Goal: Task Accomplishment & Management: Complete application form

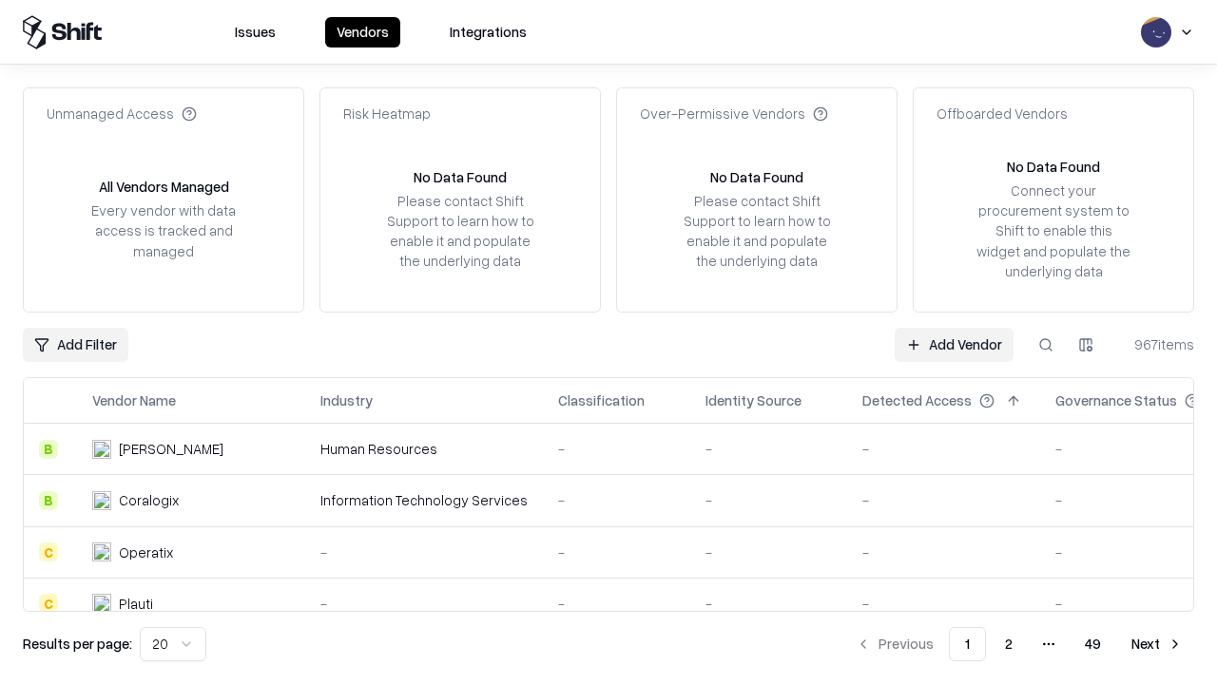
click at [953, 344] on link "Add Vendor" at bounding box center [953, 345] width 119 height 34
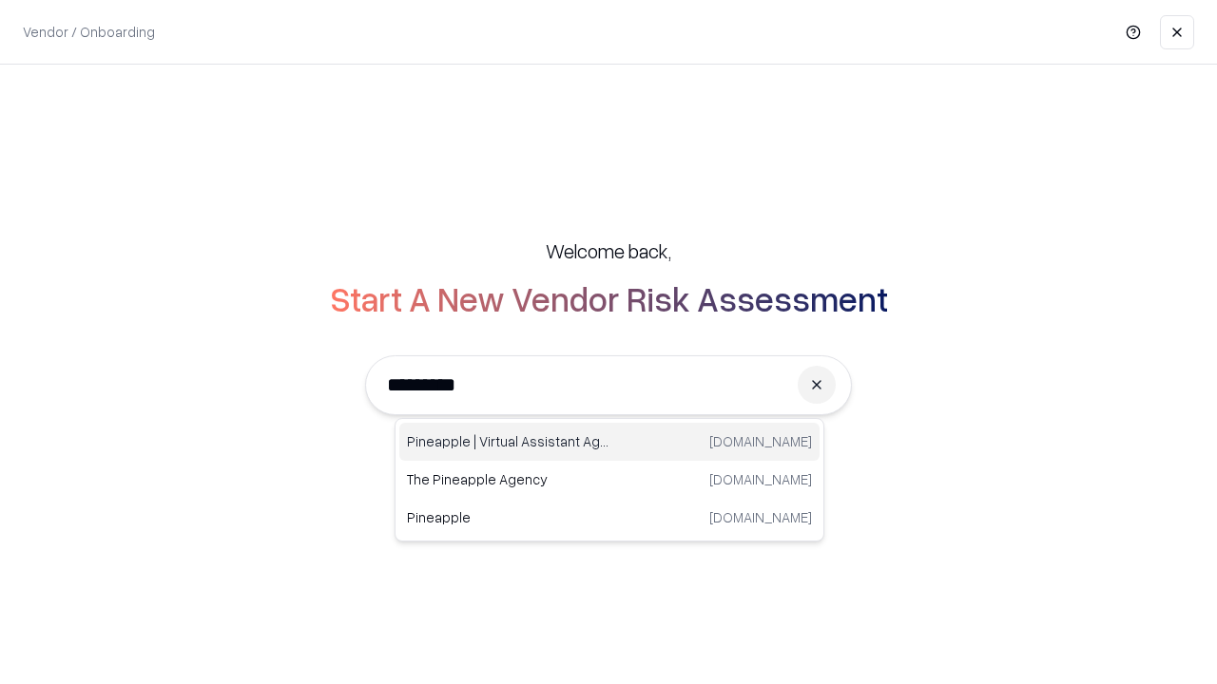
click at [609, 442] on div "Pineapple | Virtual Assistant Agency [DOMAIN_NAME]" at bounding box center [609, 442] width 420 height 38
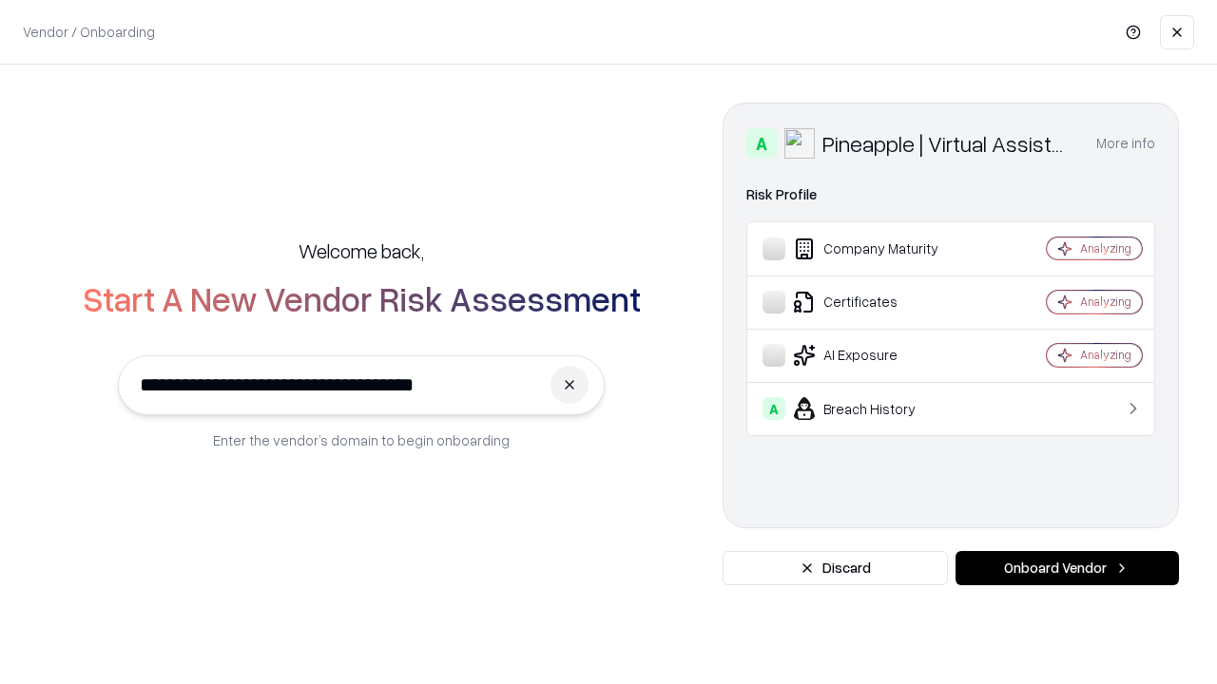
type input "**********"
click at [1066, 568] on button "Onboard Vendor" at bounding box center [1066, 568] width 223 height 34
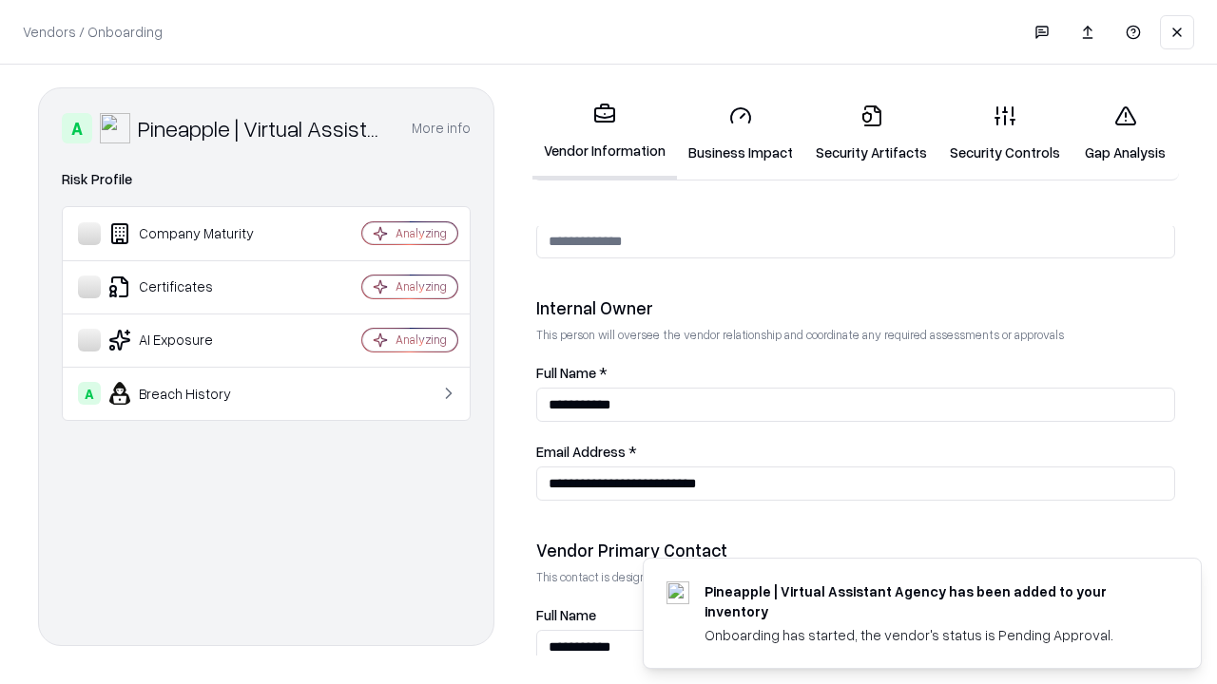
scroll to position [985, 0]
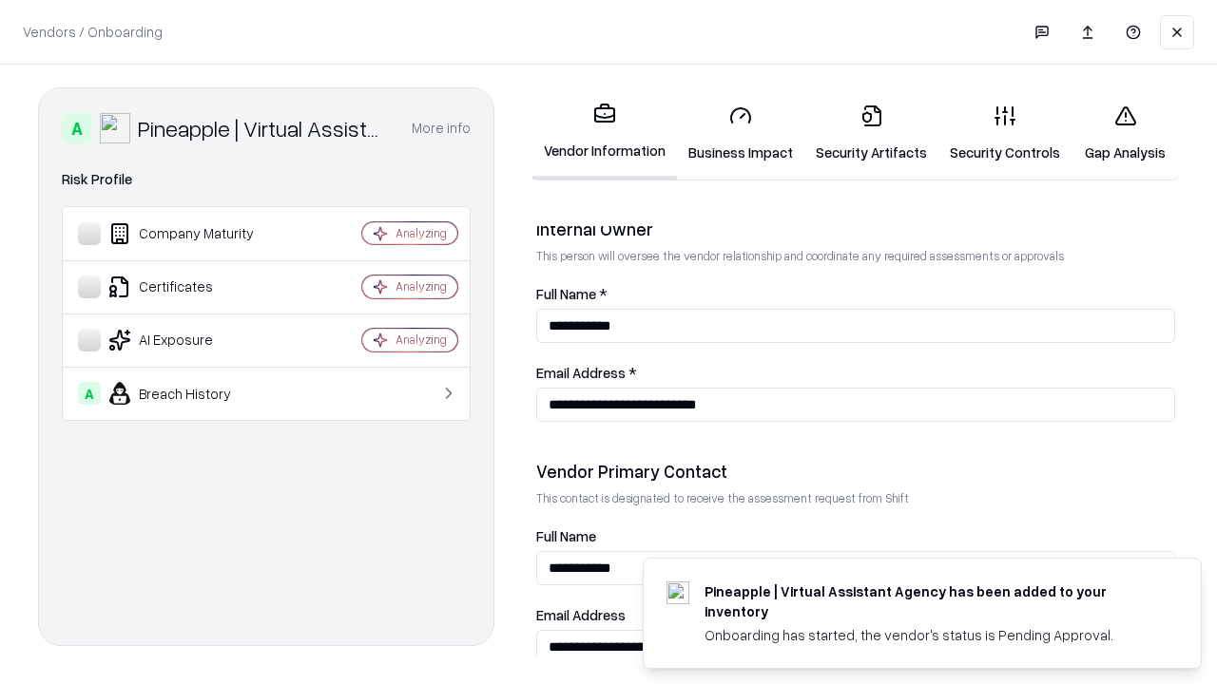
click at [871, 133] on link "Security Artifacts" at bounding box center [871, 133] width 134 height 88
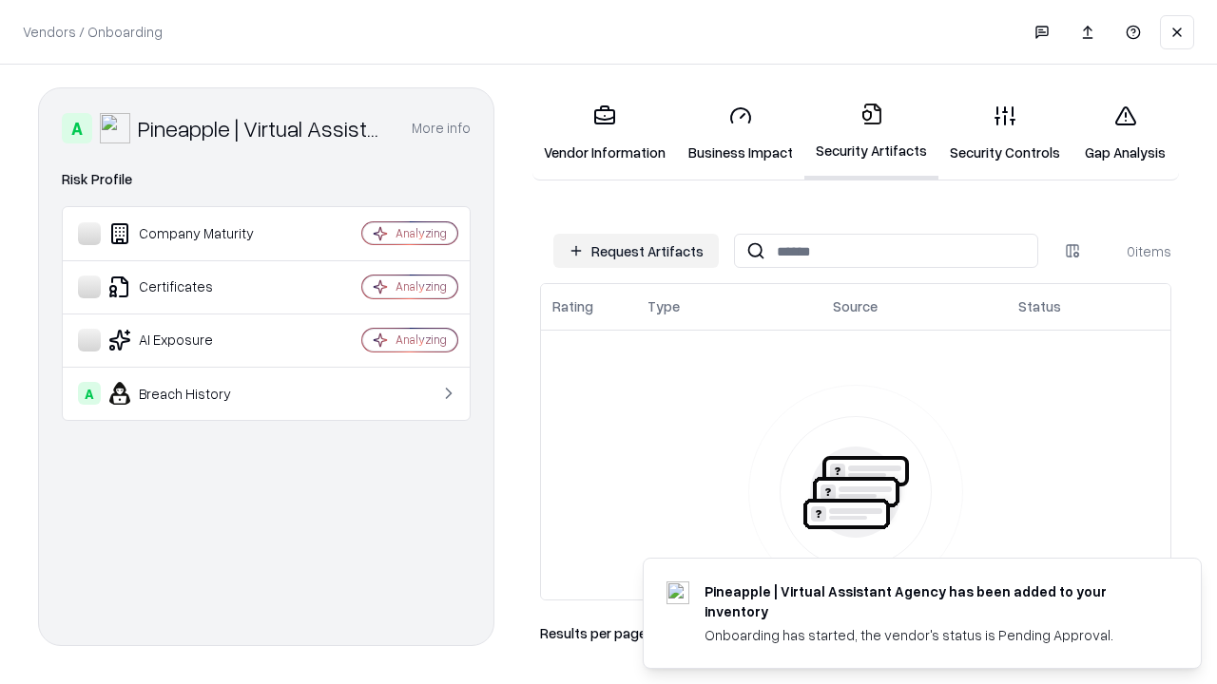
click at [636, 251] on button "Request Artifacts" at bounding box center [635, 251] width 165 height 34
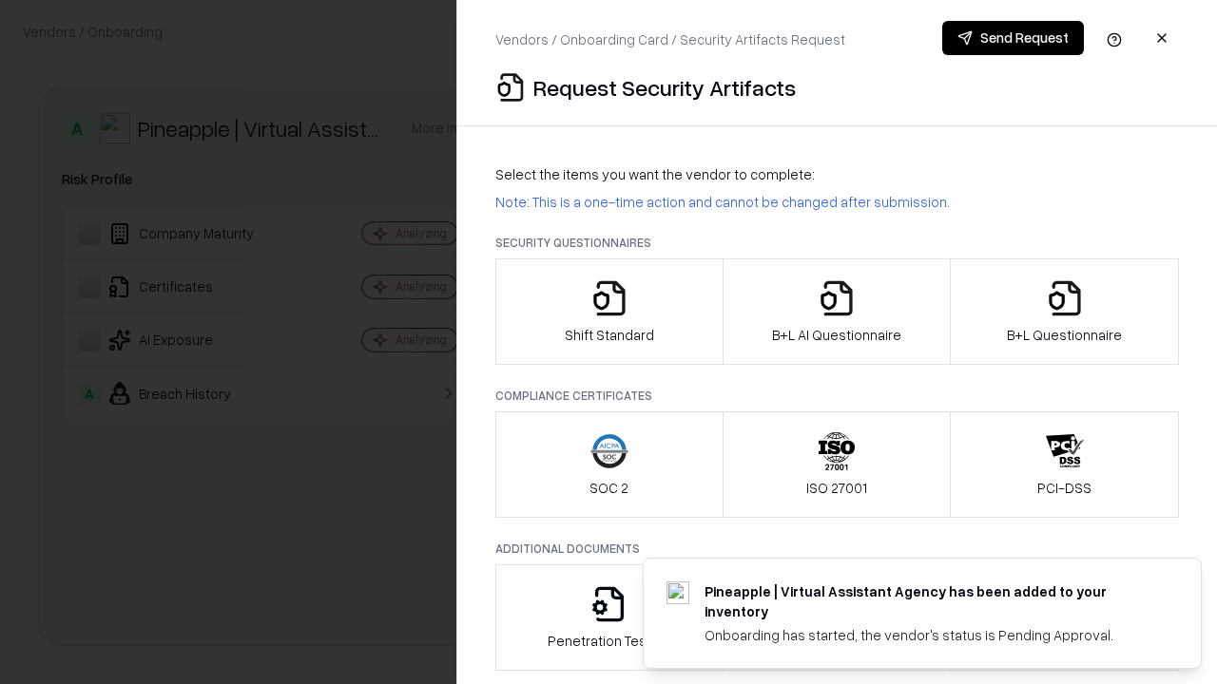
click at [1064, 312] on icon "button" at bounding box center [1065, 298] width 38 height 38
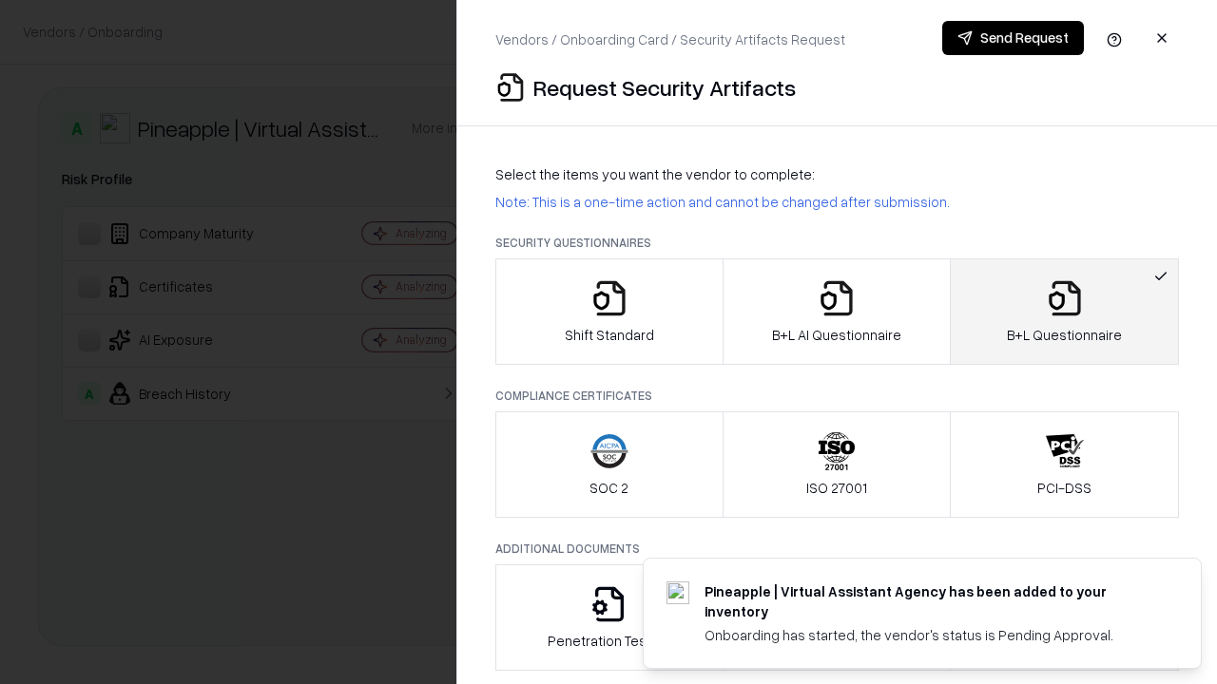
click at [835, 312] on icon "button" at bounding box center [836, 298] width 38 height 38
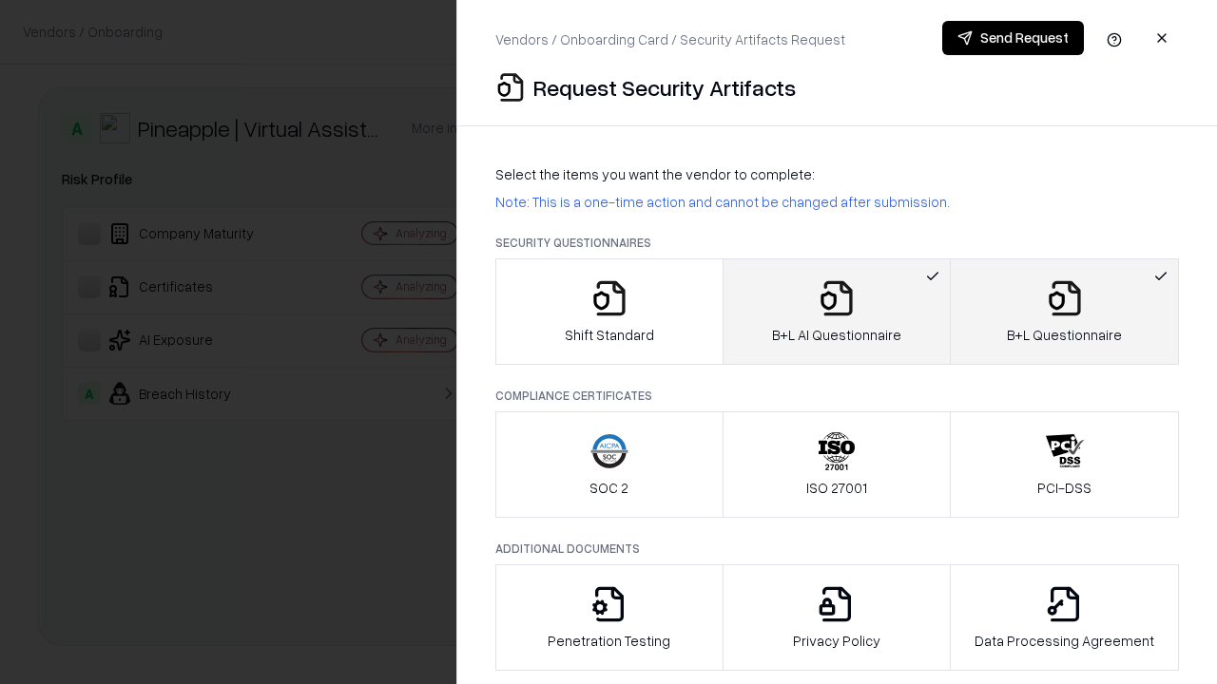
click at [1012, 38] on button "Send Request" at bounding box center [1013, 38] width 142 height 34
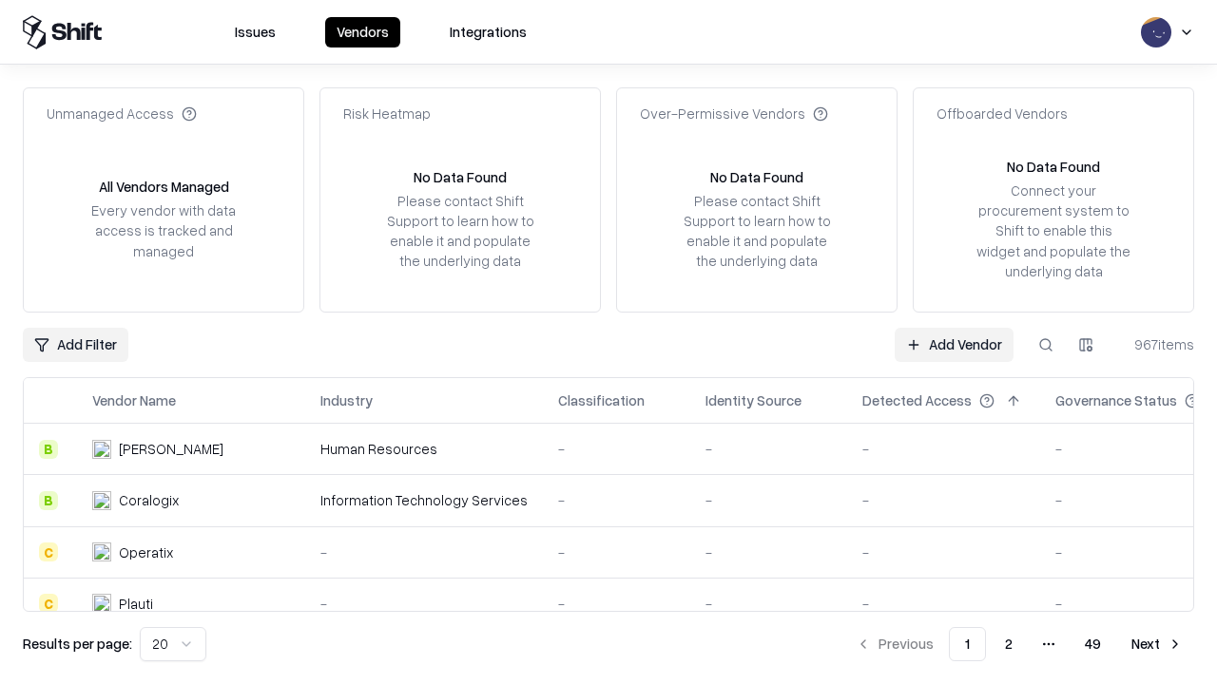
click at [1046, 344] on button at bounding box center [1045, 345] width 34 height 34
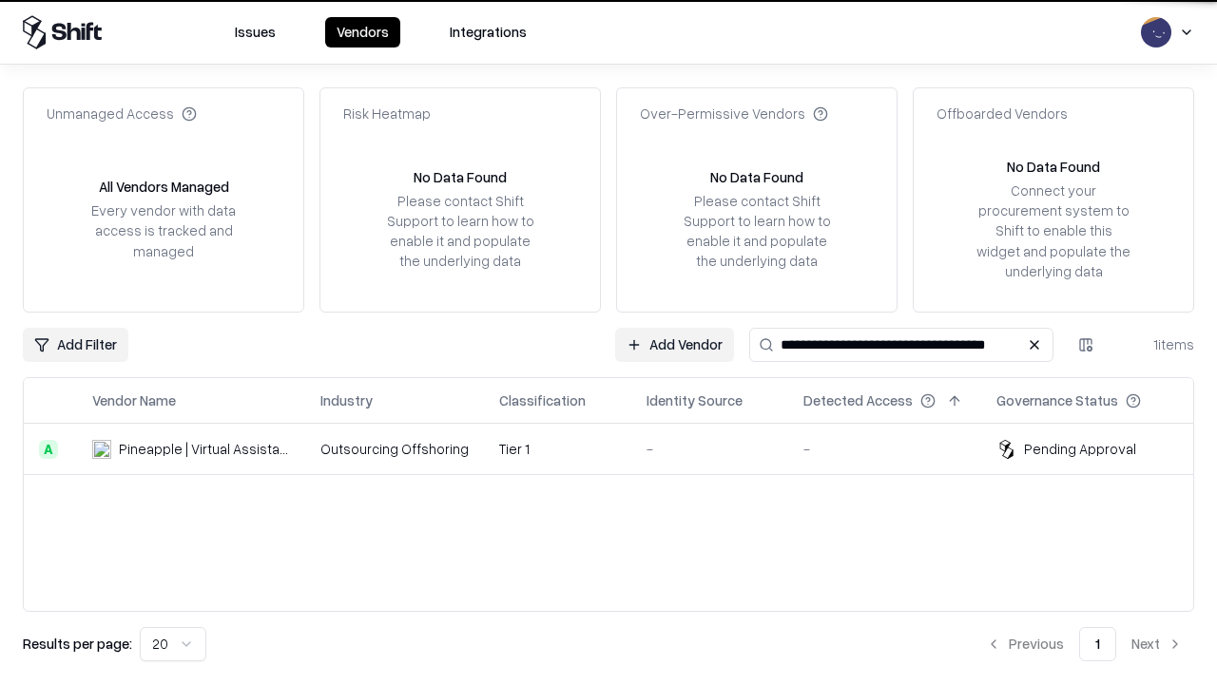
type input "**********"
click at [620, 449] on td "Tier 1" at bounding box center [557, 449] width 147 height 51
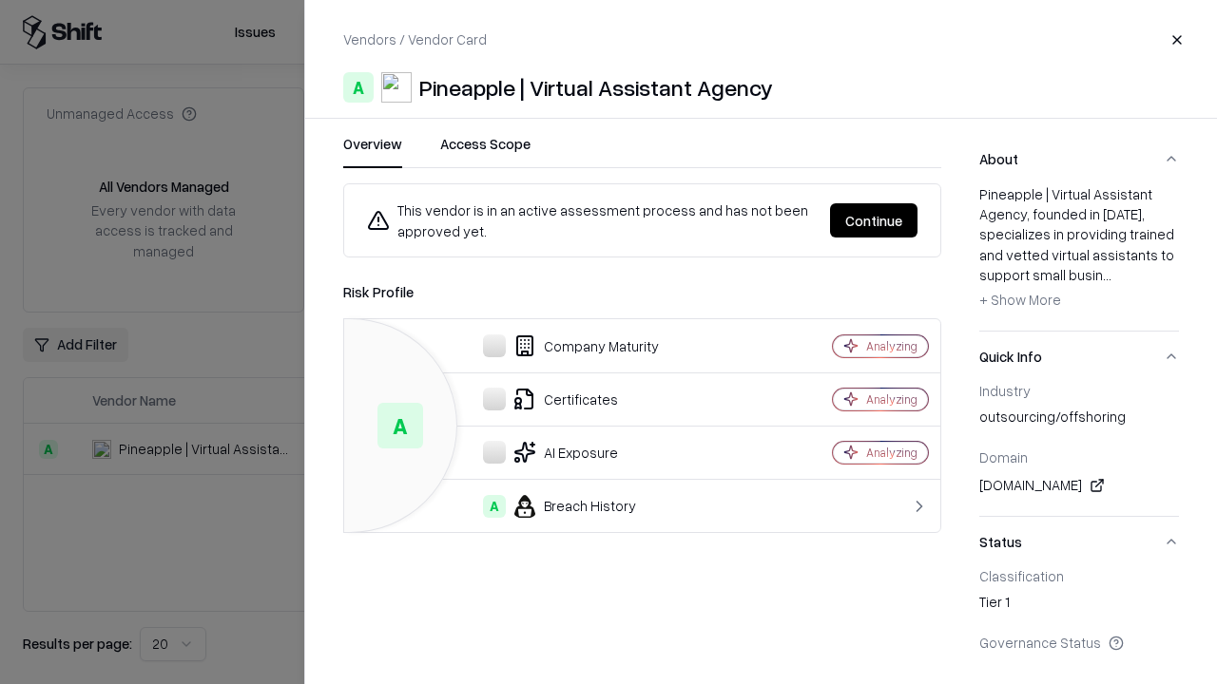
click at [873, 221] on button "Continue" at bounding box center [873, 220] width 87 height 34
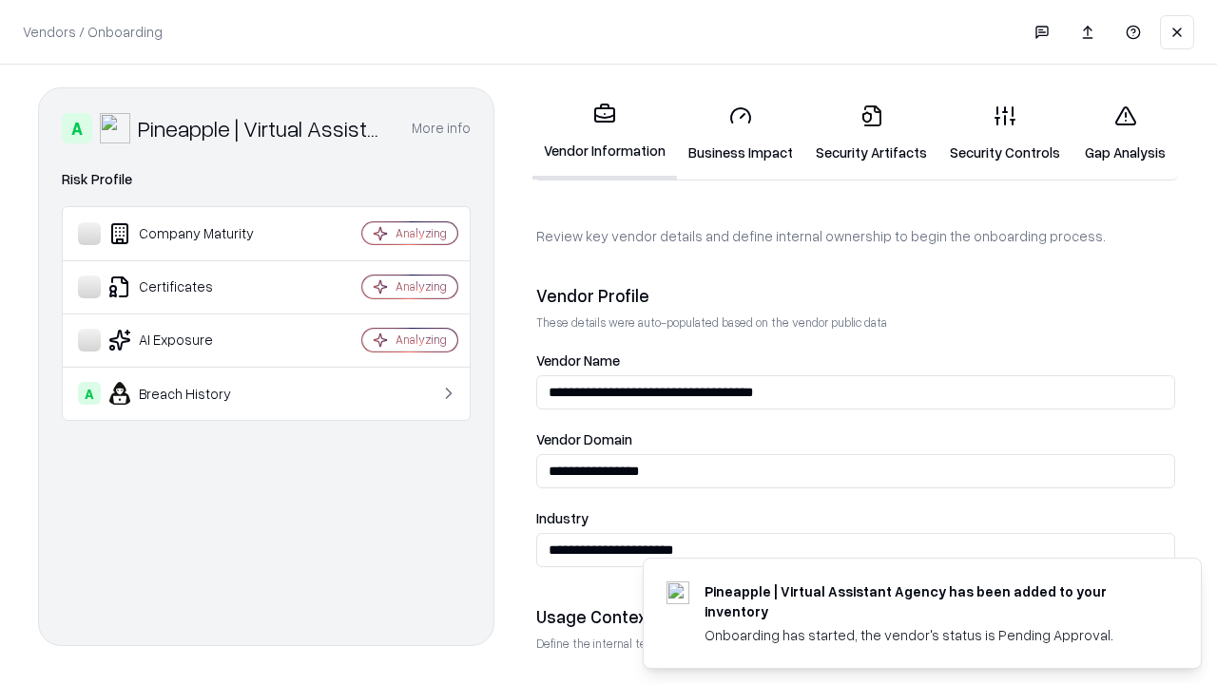
click at [871, 133] on link "Security Artifacts" at bounding box center [871, 133] width 134 height 88
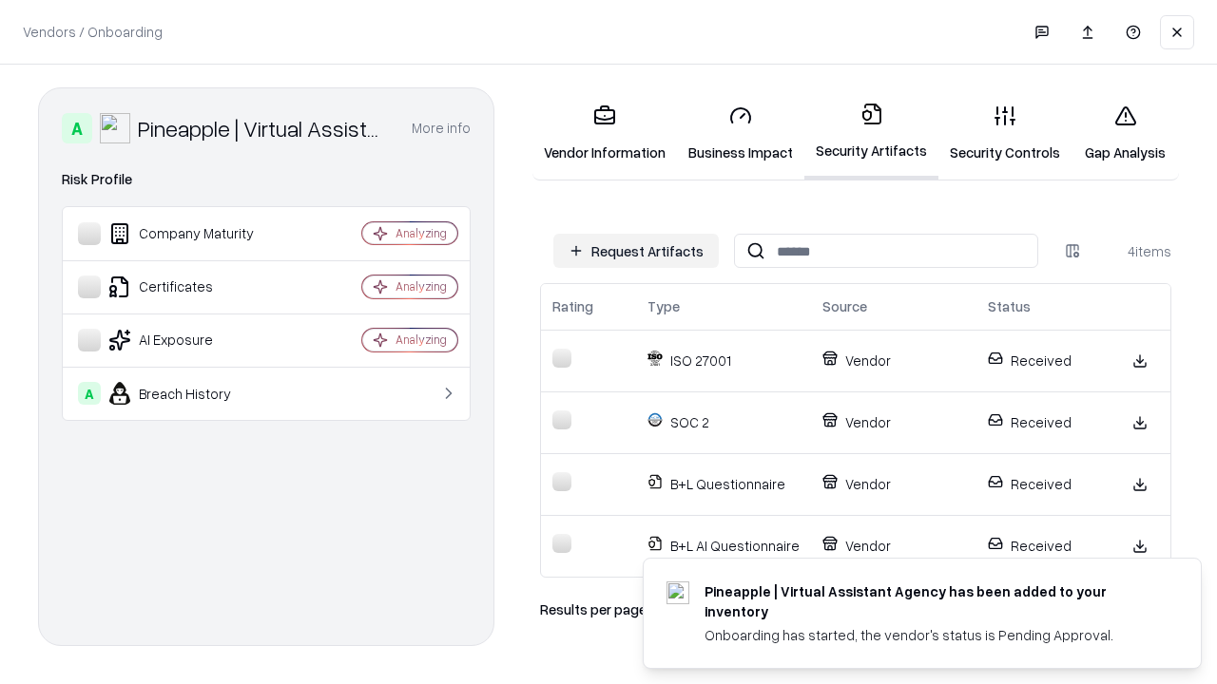
click at [1124, 133] on link "Gap Analysis" at bounding box center [1124, 133] width 107 height 88
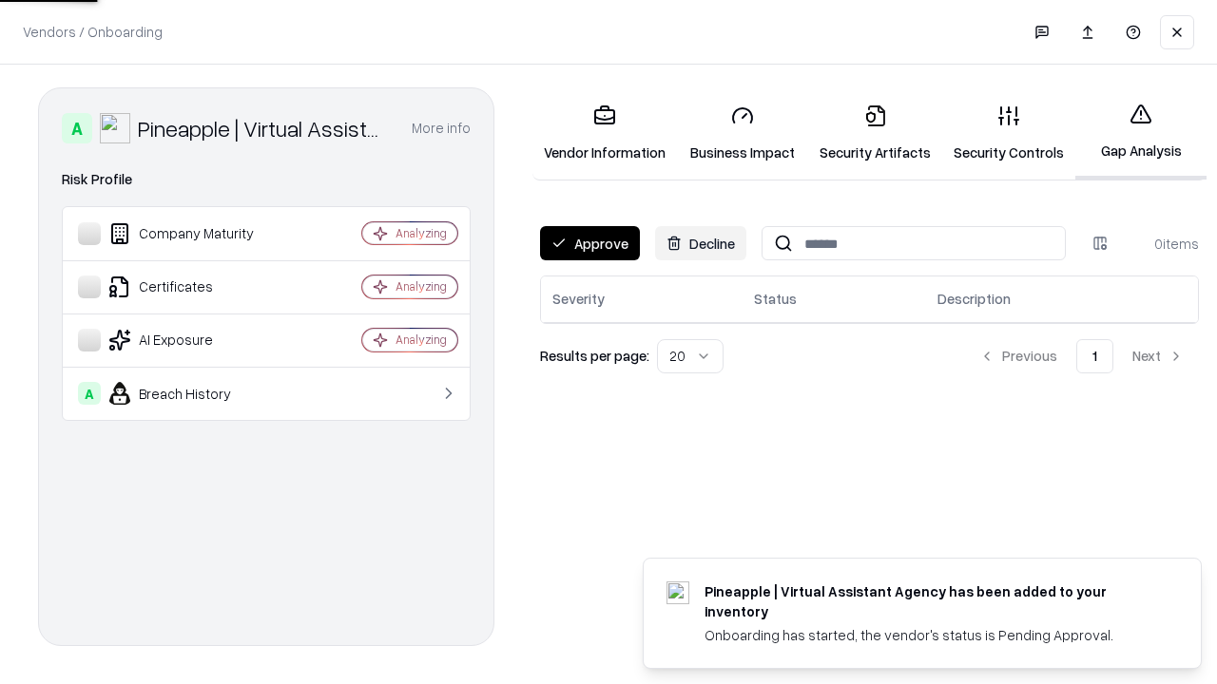
click at [589, 243] on button "Approve" at bounding box center [590, 243] width 100 height 34
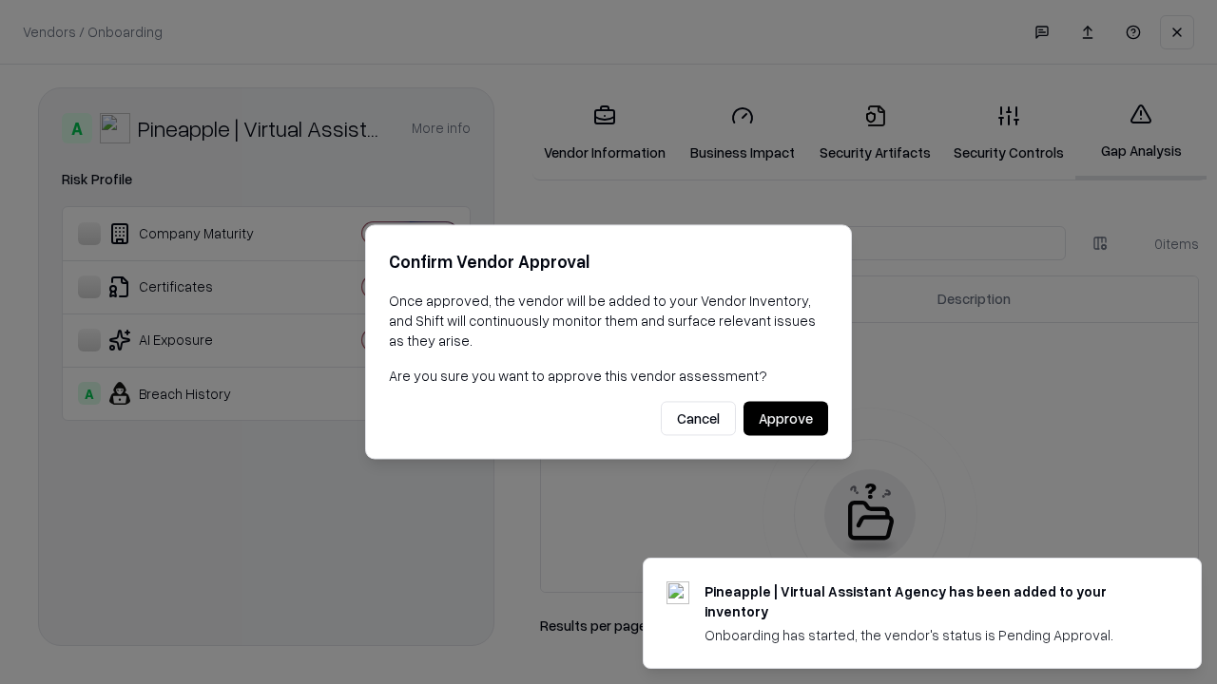
click at [785, 418] on button "Approve" at bounding box center [785, 419] width 85 height 34
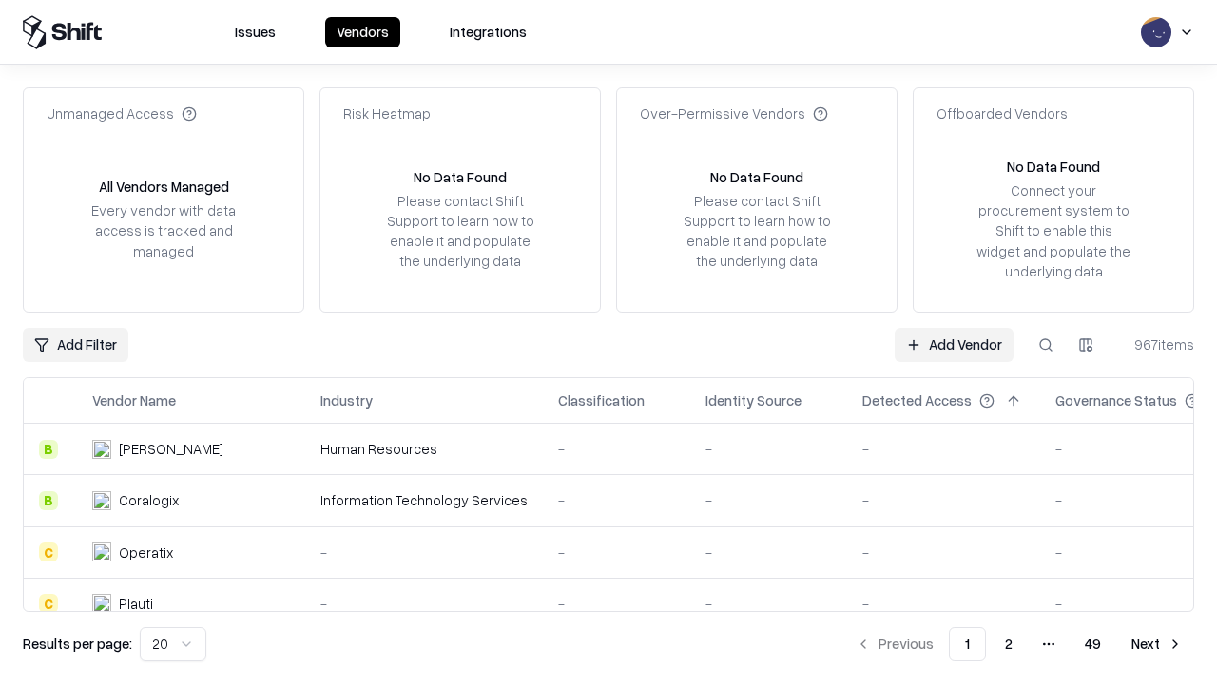
type input "**********"
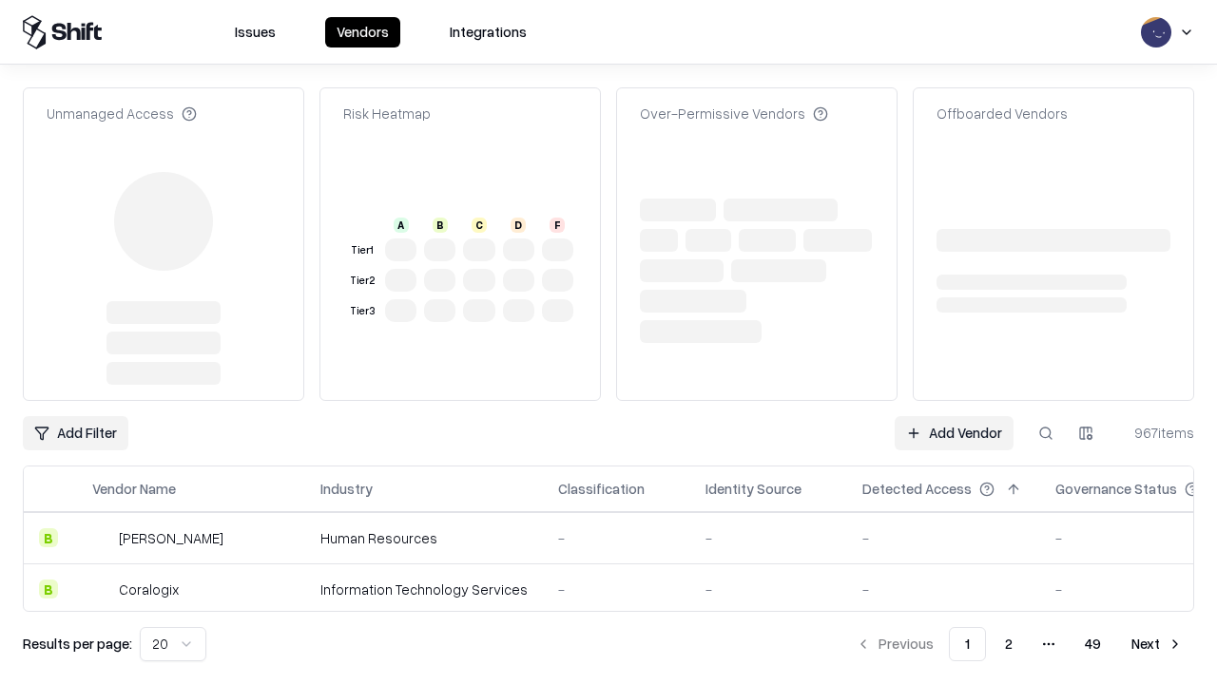
click at [953, 416] on link "Add Vendor" at bounding box center [953, 433] width 119 height 34
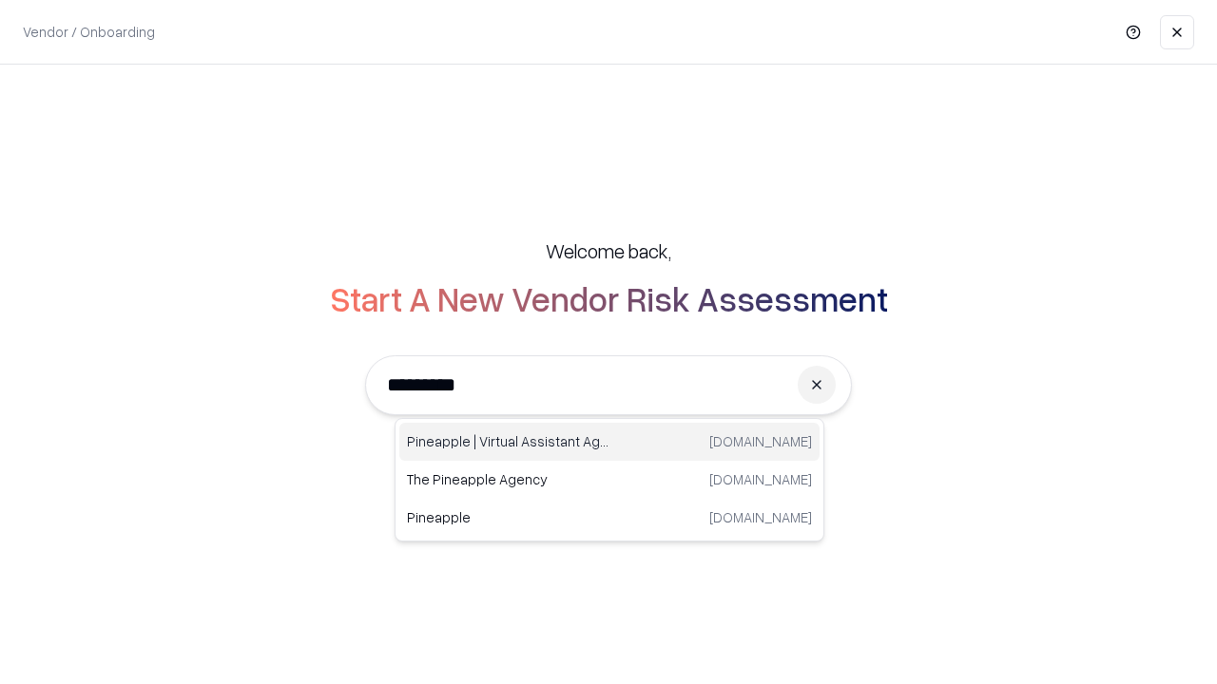
click at [609, 442] on div "Pineapple | Virtual Assistant Agency [DOMAIN_NAME]" at bounding box center [609, 442] width 420 height 38
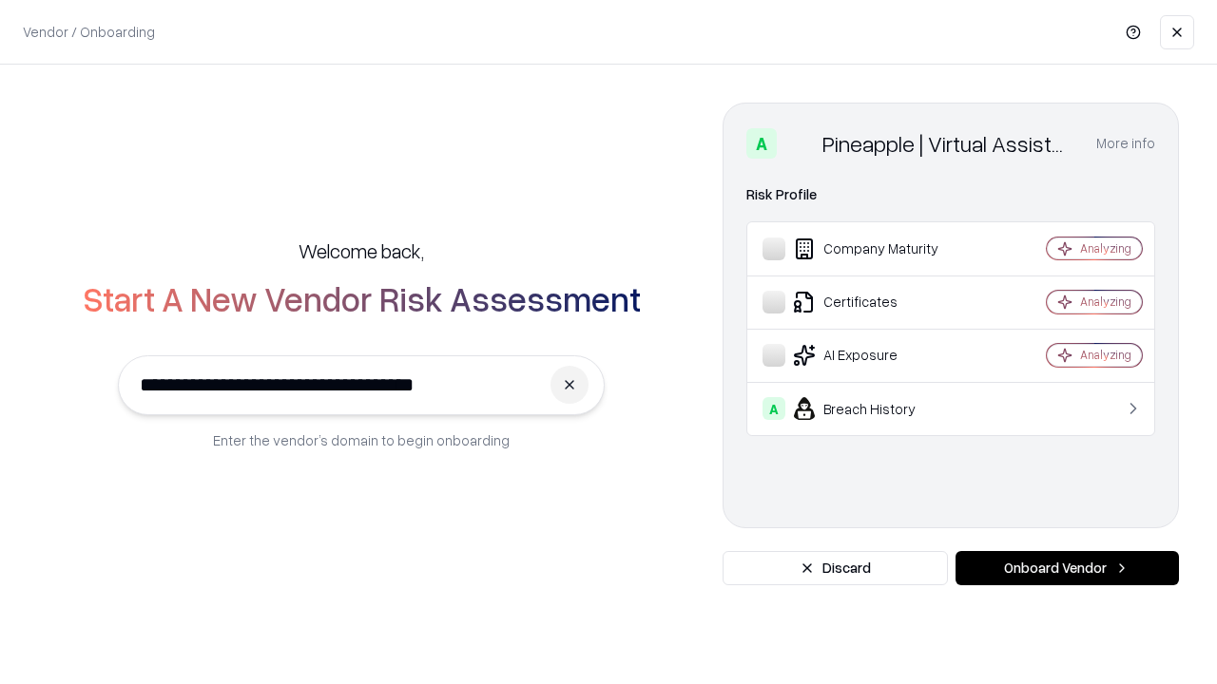
type input "**********"
click at [1066, 568] on button "Onboard Vendor" at bounding box center [1066, 568] width 223 height 34
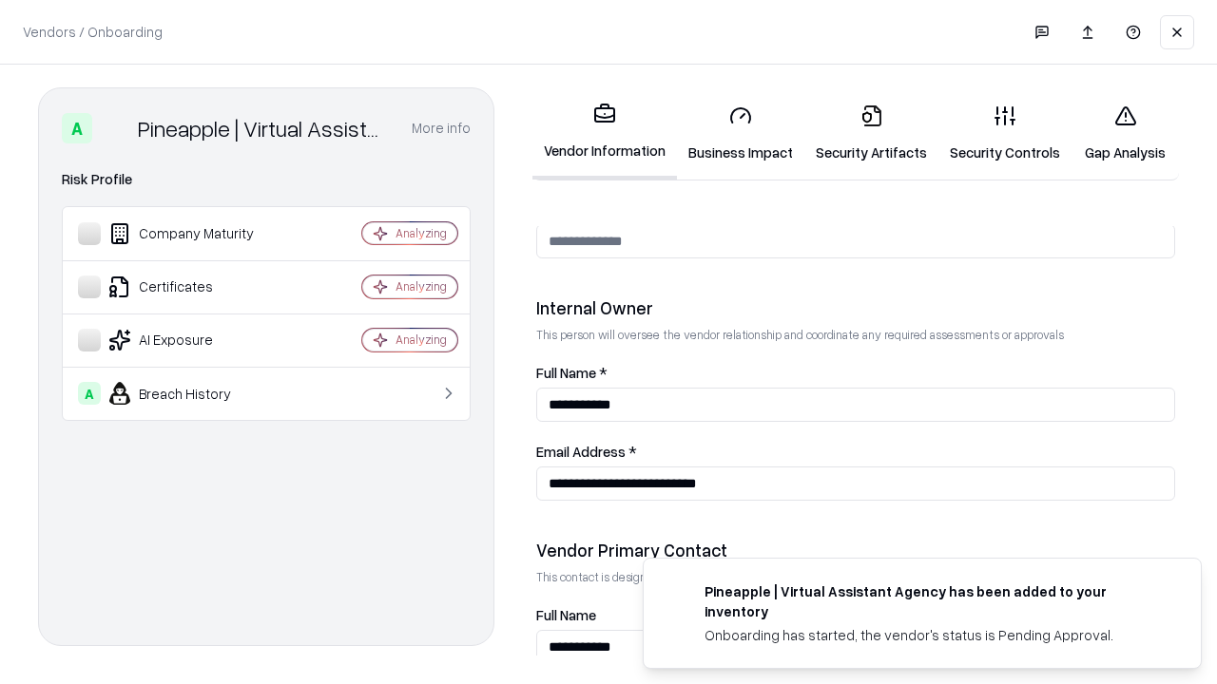
scroll to position [985, 0]
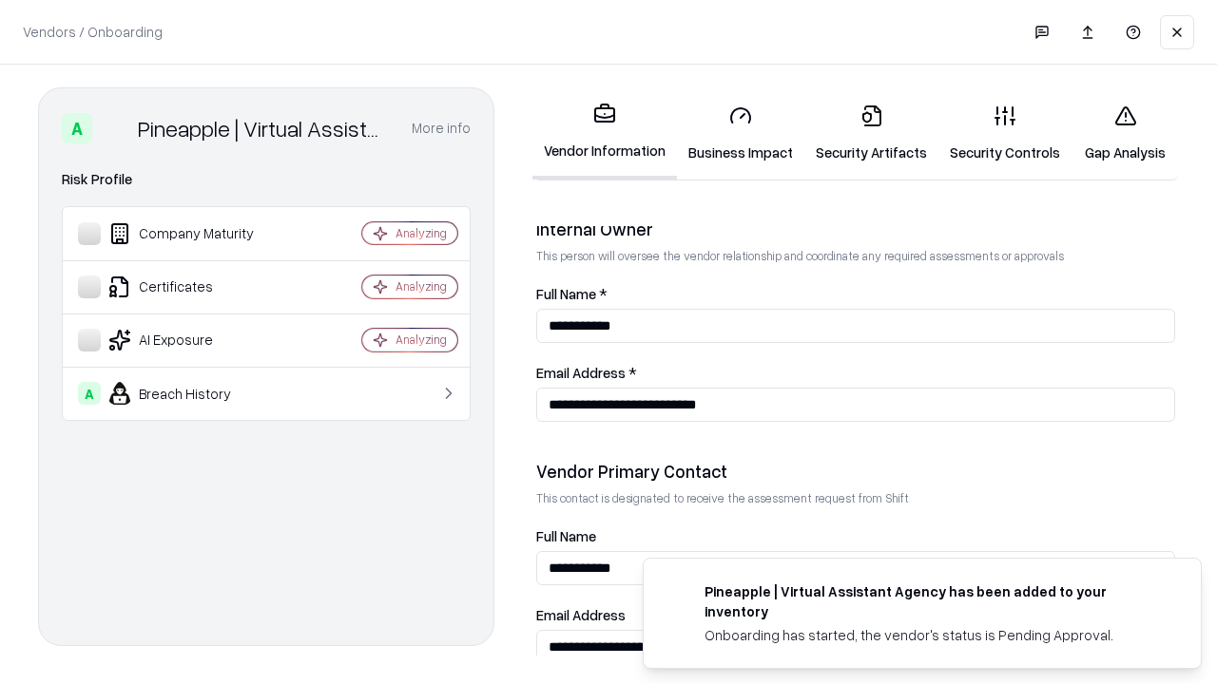
click at [1124, 133] on link "Gap Analysis" at bounding box center [1124, 133] width 107 height 88
